Goal: Information Seeking & Learning: Learn about a topic

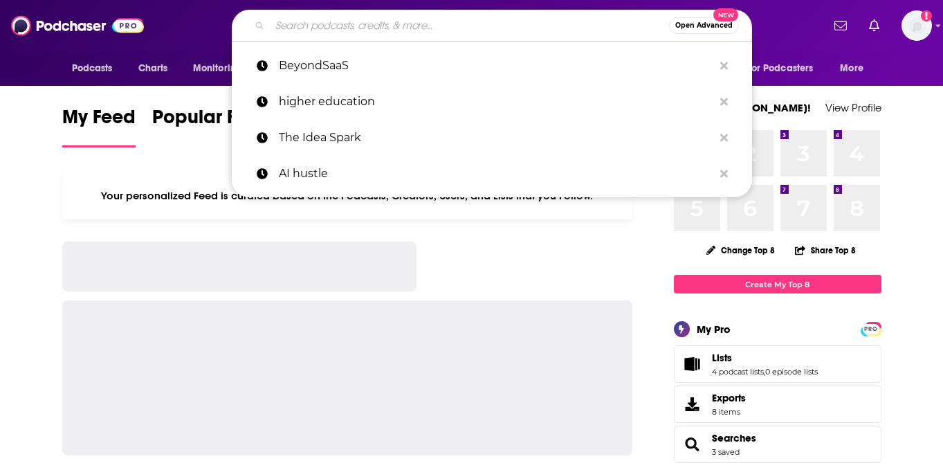
click at [462, 20] on input "Search podcasts, credits, & more..." at bounding box center [469, 26] width 399 height 22
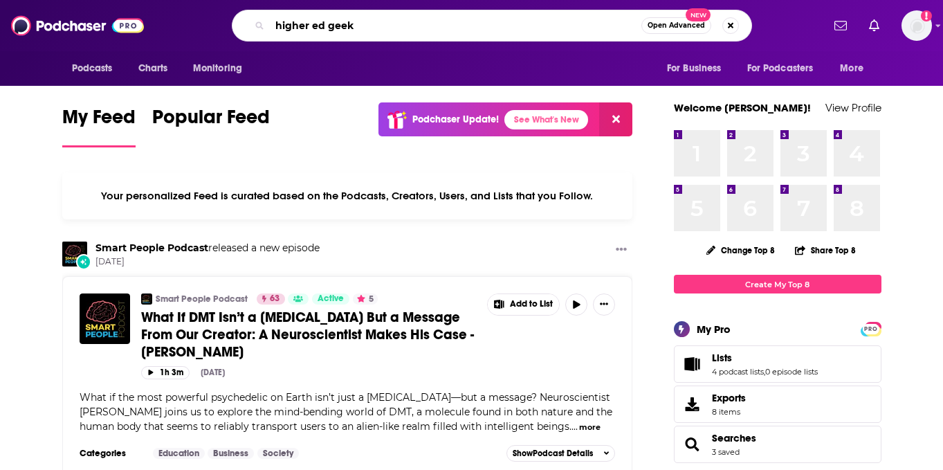
type input "higher ed geek"
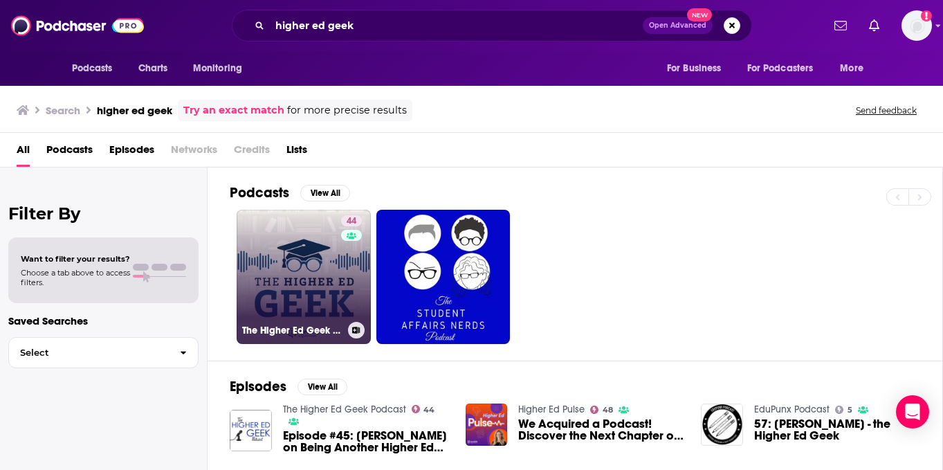
click at [322, 252] on link "44 The Higher Ed Geek Podcast" at bounding box center [304, 277] width 134 height 134
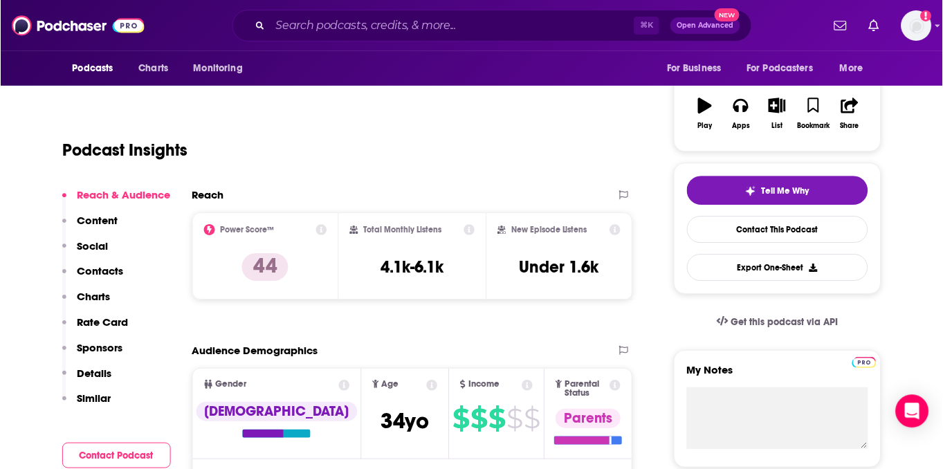
scroll to position [212, 0]
